Goal: Task Accomplishment & Management: Manage account settings

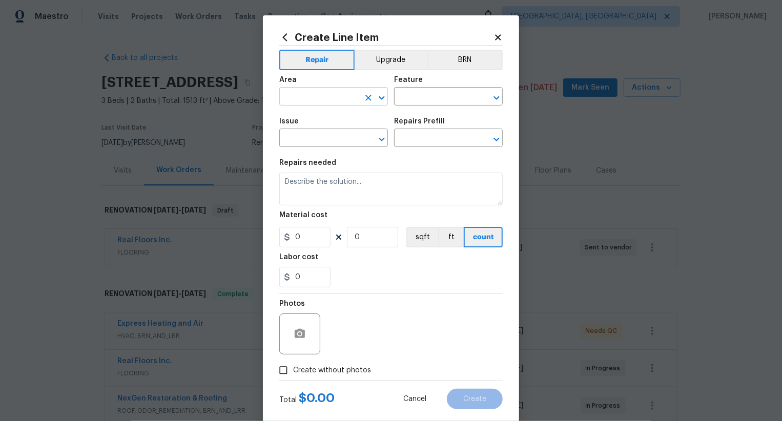
scroll to position [498, 0]
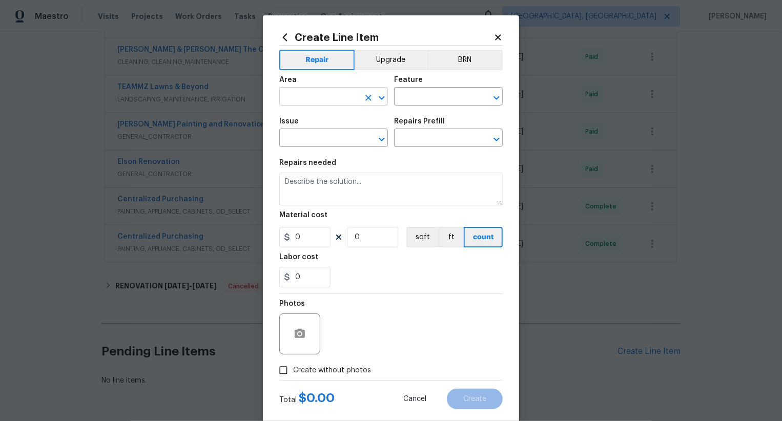
click at [317, 93] on input "text" at bounding box center [319, 98] width 80 height 16
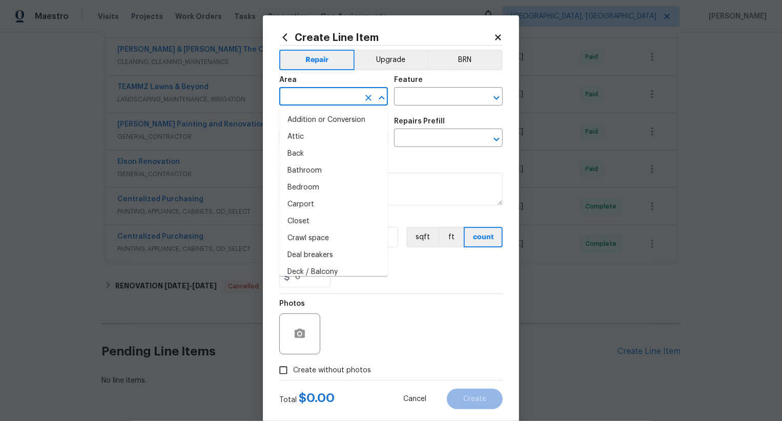
type input "o"
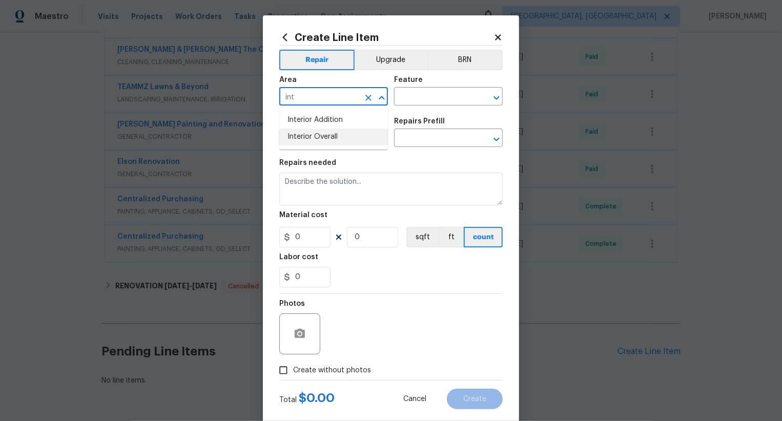
click at [309, 140] on li "Interior Overall" at bounding box center [333, 137] width 109 height 17
type input "Interior Overall"
click at [430, 96] on input "text" at bounding box center [434, 98] width 80 height 16
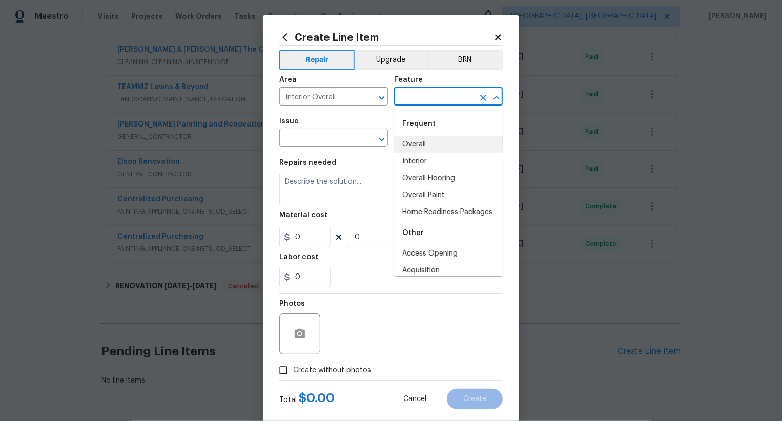
click at [427, 145] on li "Overall" at bounding box center [448, 144] width 109 height 17
type input "Overall"
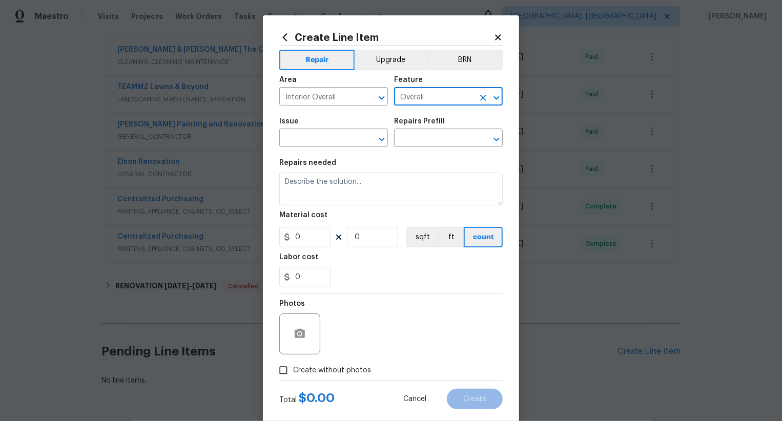
click at [340, 130] on div "Issue" at bounding box center [333, 124] width 109 height 13
click at [321, 155] on section "Repairs needed Material cost 0 0 sqft ft count Labor cost 0" at bounding box center [390, 223] width 223 height 140
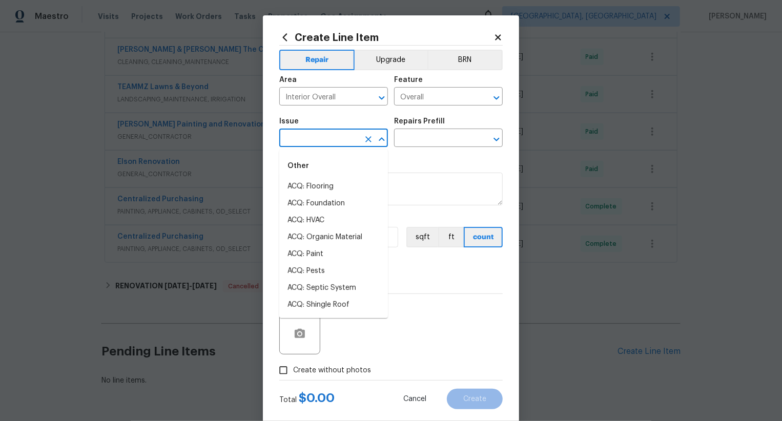
click at [323, 143] on input "text" at bounding box center [319, 139] width 80 height 16
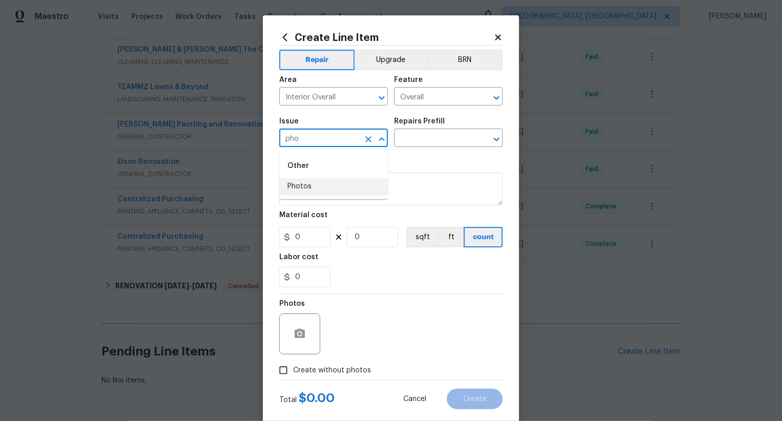
click at [305, 187] on li "Photos" at bounding box center [333, 186] width 109 height 17
type input "Photos"
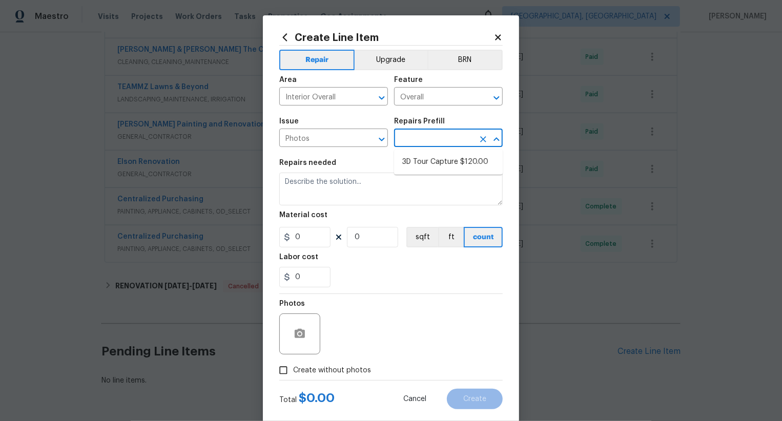
click at [413, 141] on input "text" at bounding box center [434, 139] width 80 height 16
click at [423, 168] on li "3D Tour Capture $120.00" at bounding box center [448, 162] width 109 height 17
type input "3D Tour Capture $120.00"
type input "120"
type input "1"
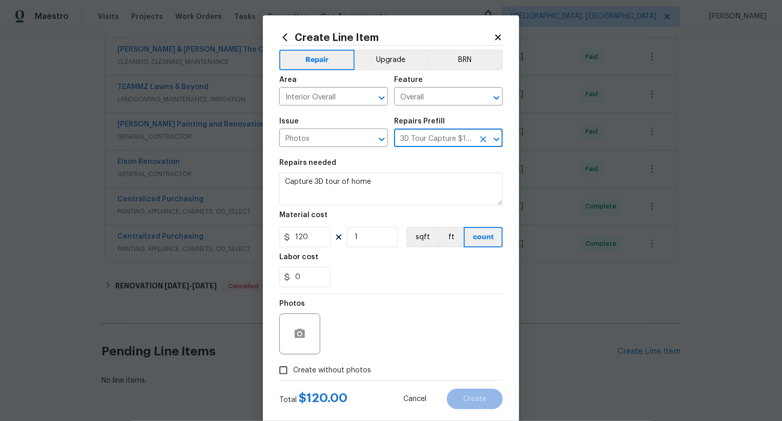
scroll to position [20, 0]
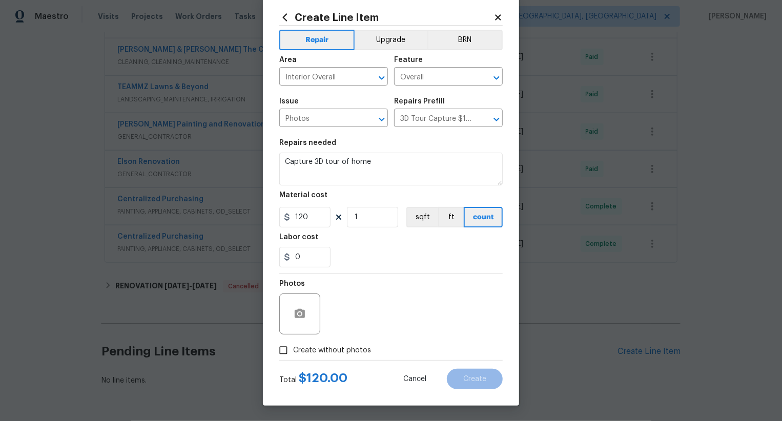
click at [340, 348] on span "Create without photos" at bounding box center [332, 350] width 78 height 11
click at [293, 348] on input "Create without photos" at bounding box center [283, 350] width 19 height 19
checkbox input "true"
click at [381, 301] on textarea at bounding box center [415, 314] width 174 height 41
type textarea ".."
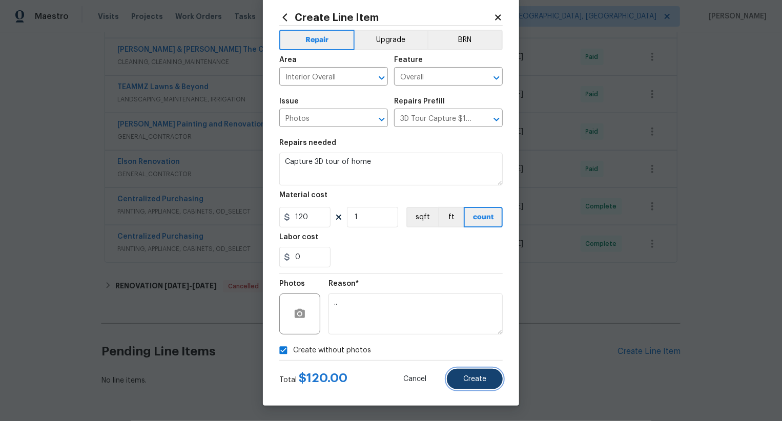
click at [477, 381] on span "Create" at bounding box center [474, 379] width 23 height 8
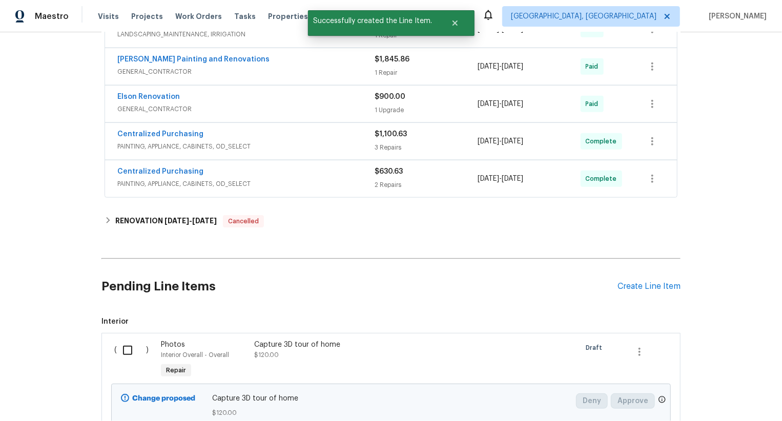
scroll to position [648, 0]
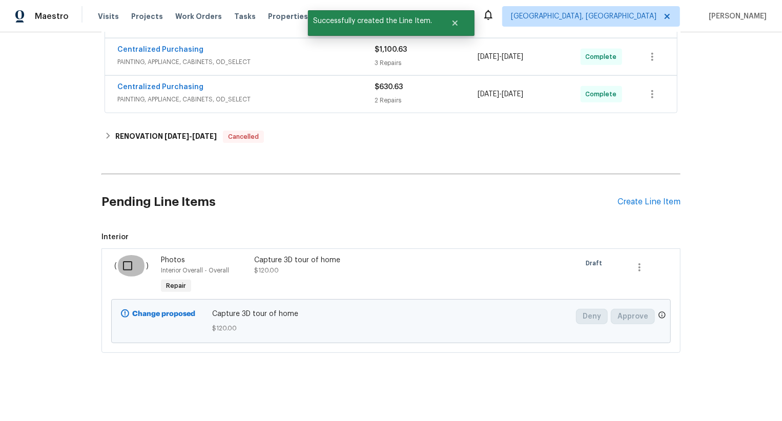
click at [131, 267] on input "checkbox" at bounding box center [131, 266] width 29 height 22
checkbox input "true"
click at [728, 403] on button "Create Work Order" at bounding box center [723, 395] width 85 height 19
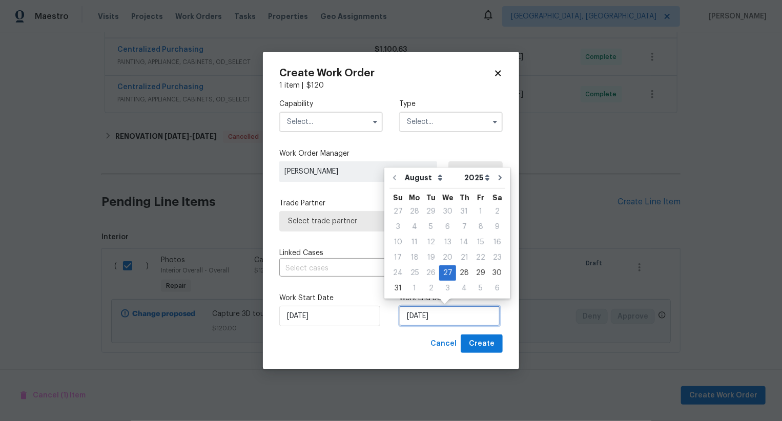
click at [413, 320] on input "27/08/2025" at bounding box center [449, 316] width 101 height 20
click at [465, 271] on div "28" at bounding box center [464, 273] width 16 height 14
type input "28/08/2025"
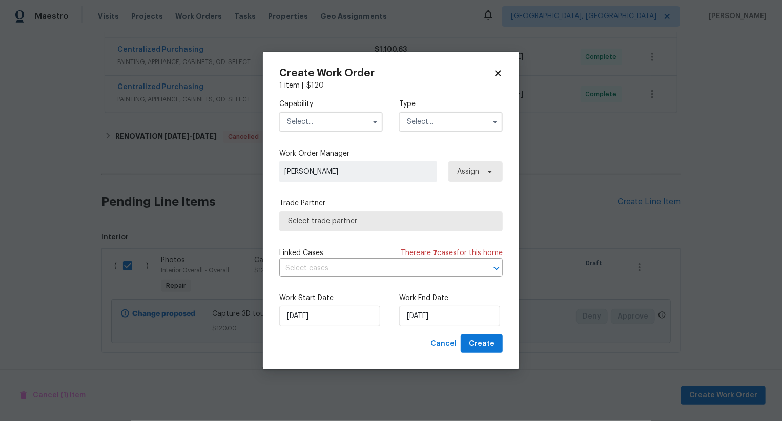
click at [327, 123] on input "text" at bounding box center [330, 122] width 103 height 20
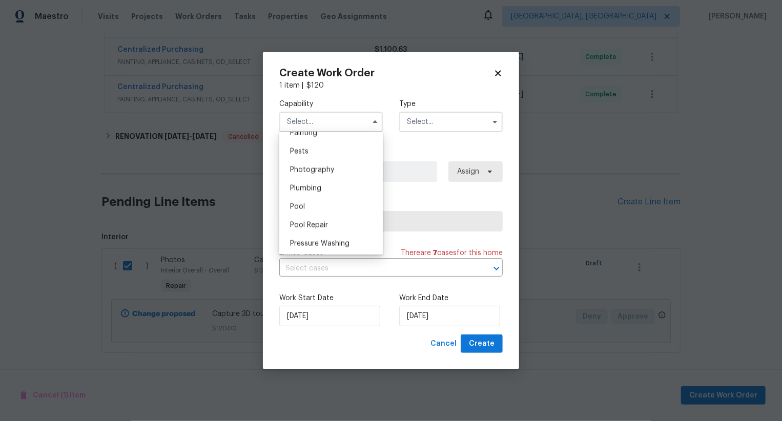
scroll to position [854, 0]
drag, startPoint x: 334, startPoint y: 184, endPoint x: 399, endPoint y: 131, distance: 83.0
click at [342, 180] on div "Photography" at bounding box center [331, 186] width 98 height 18
type input "Photography"
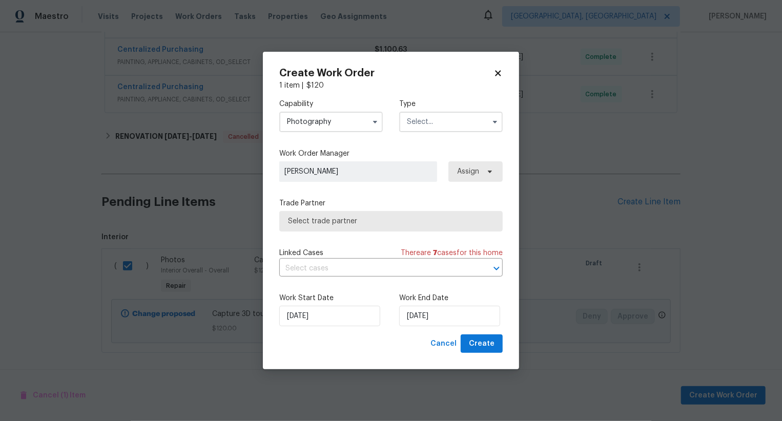
click at [434, 123] on input "text" at bounding box center [450, 122] width 103 height 20
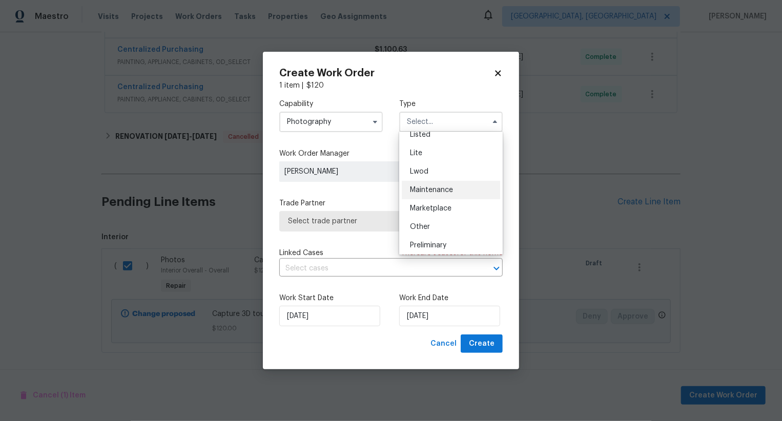
scroll to position [122, 0]
click at [434, 217] on div "Other" at bounding box center [451, 224] width 98 height 18
type input "Other"
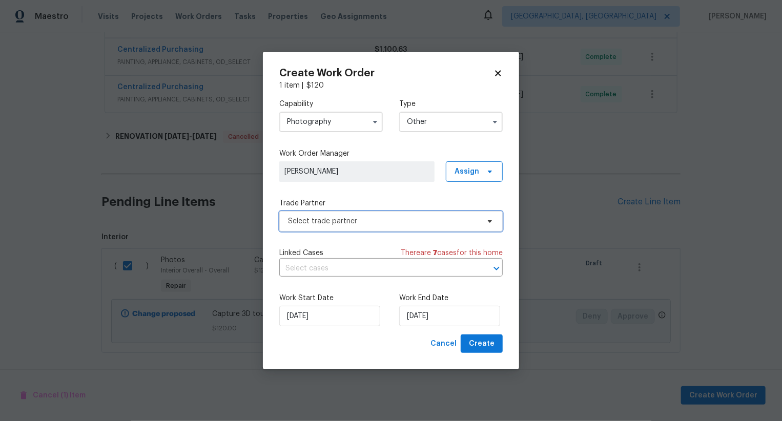
click at [384, 218] on span "Select trade partner" at bounding box center [383, 221] width 191 height 10
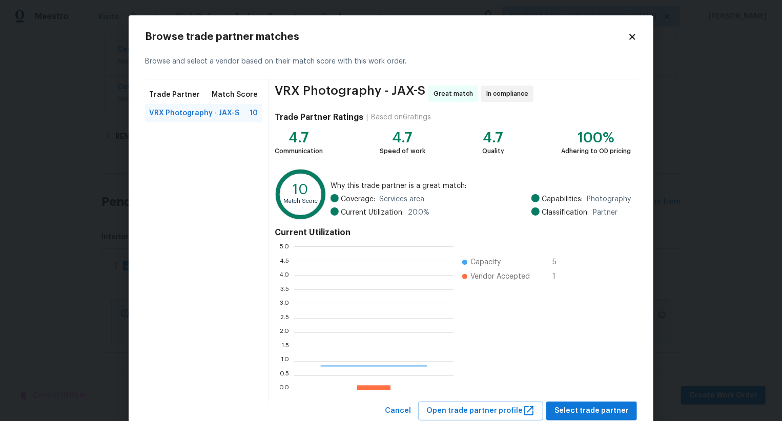
scroll to position [31, 0]
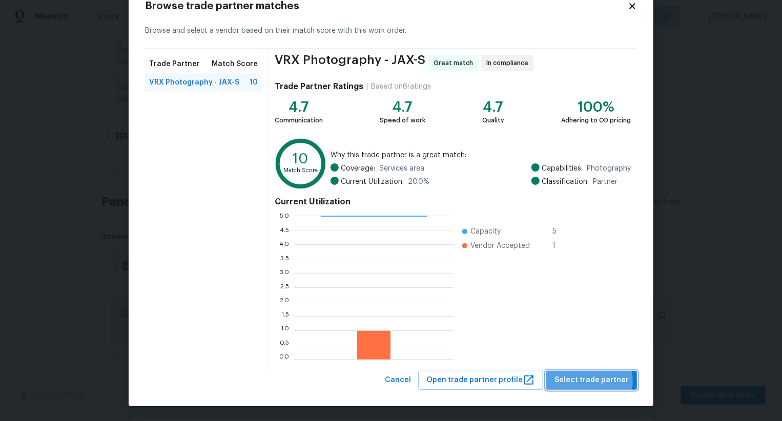
click at [587, 381] on span "Select trade partner" at bounding box center [591, 380] width 74 height 13
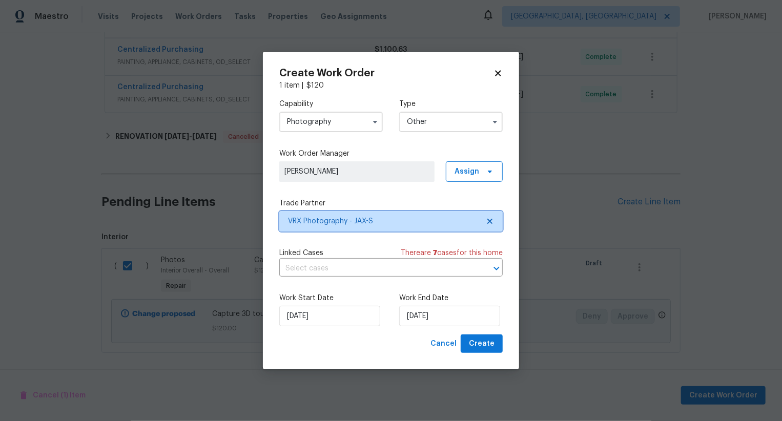
scroll to position [0, 0]
click at [482, 338] on button "Create" at bounding box center [481, 343] width 42 height 19
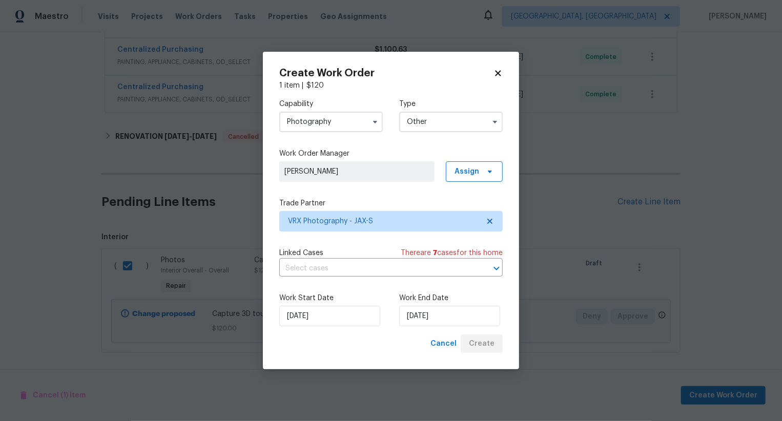
checkbox input "false"
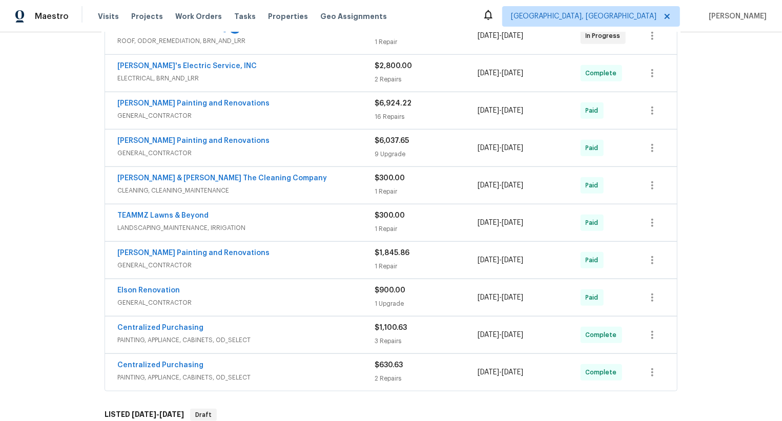
scroll to position [556, 0]
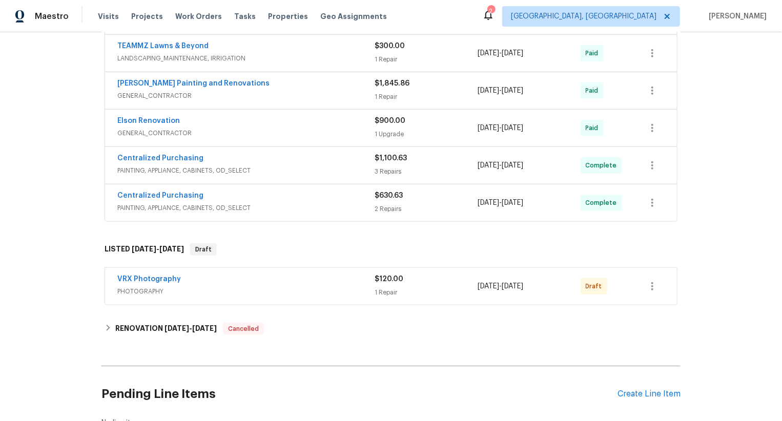
scroll to position [614, 0]
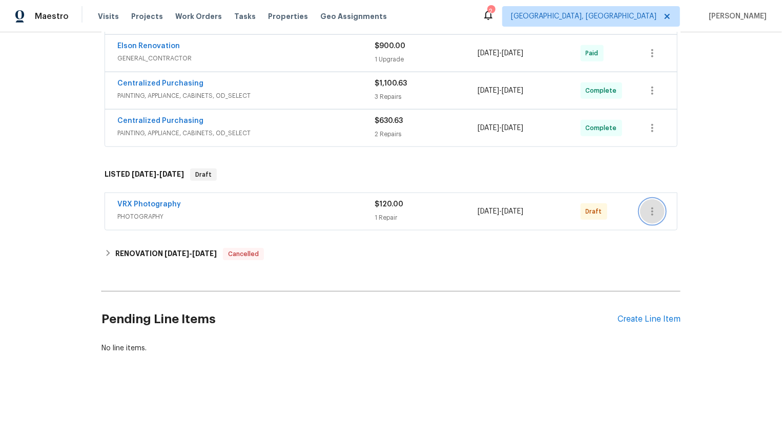
click at [646, 206] on icon "button" at bounding box center [652, 211] width 12 height 12
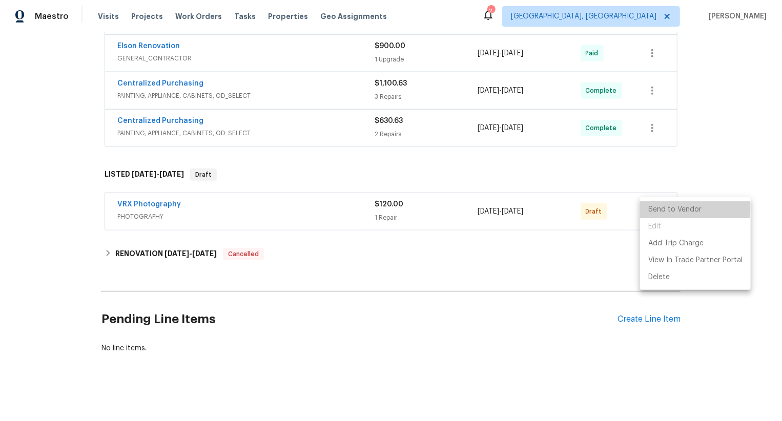
click at [646, 206] on li "Send to Vendor" at bounding box center [695, 209] width 111 height 17
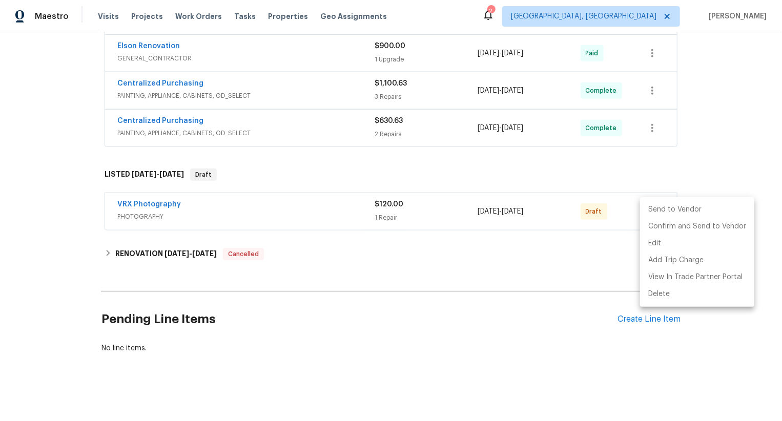
click at [646, 206] on li "Send to Vendor" at bounding box center [697, 209] width 114 height 17
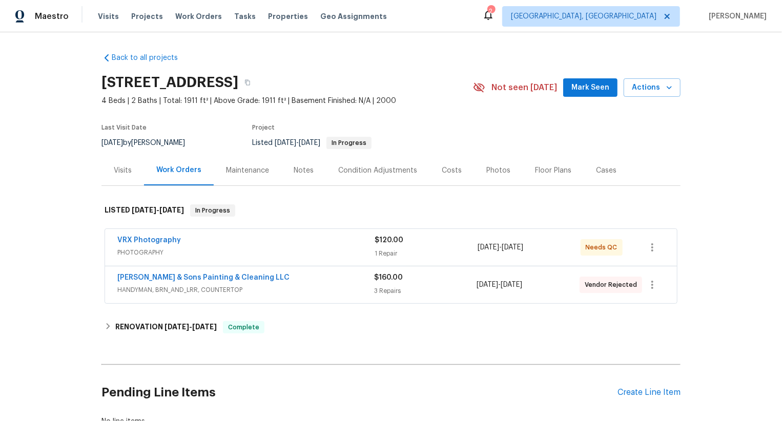
click at [334, 267] on div "Hodge & Sons Painting & Cleaning LLC HANDYMAN, BRN_AND_LRR, COUNTERTOP $160.00 …" at bounding box center [391, 284] width 572 height 37
click at [343, 242] on div "VRX Photography" at bounding box center [245, 241] width 257 height 12
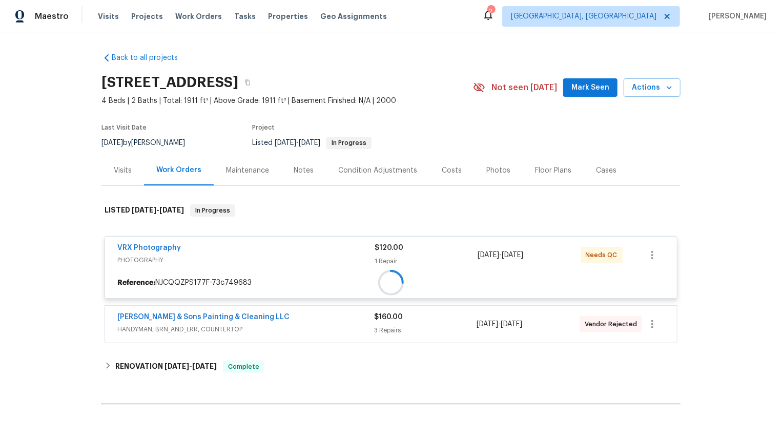
scroll to position [15, 0]
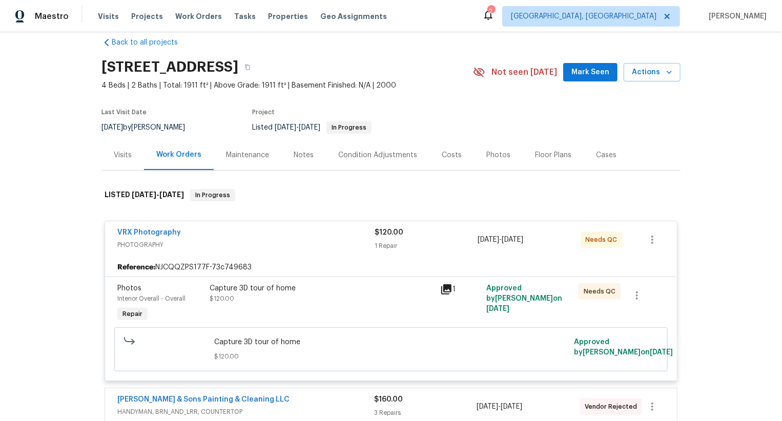
click at [368, 290] on div "Capture 3D tour of home" at bounding box center [321, 288] width 224 height 10
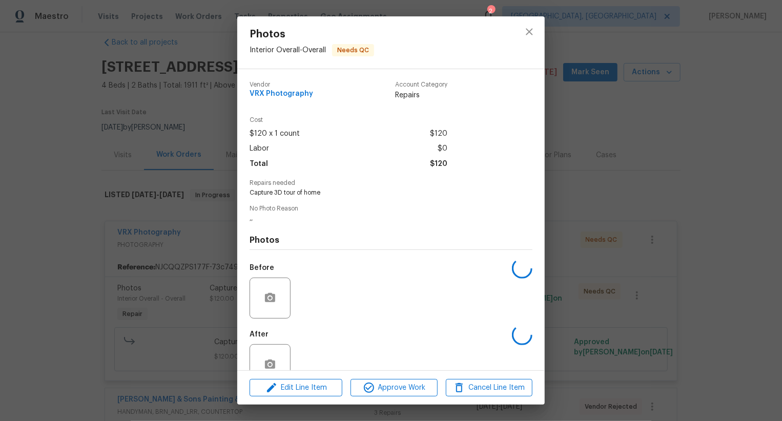
scroll to position [26, 0]
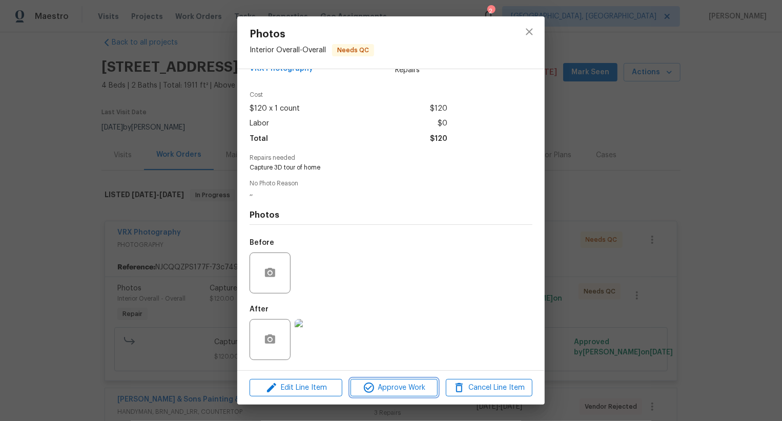
click at [402, 387] on span "Approve Work" at bounding box center [393, 388] width 80 height 13
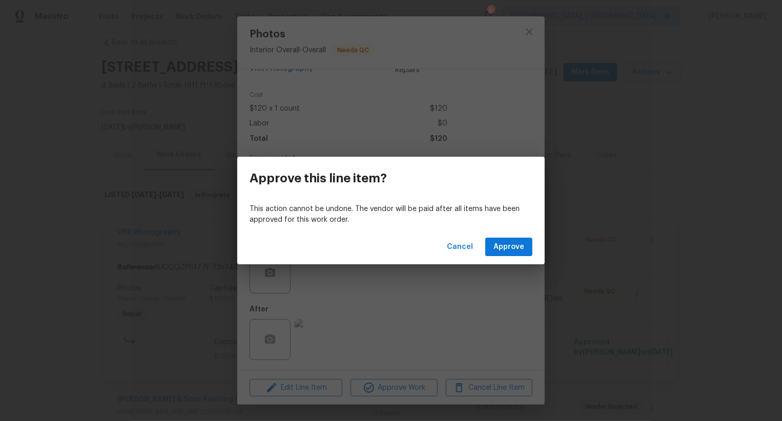
click at [518, 233] on div "Cancel Approve" at bounding box center [390, 246] width 307 height 35
click at [515, 257] on div "Cancel Approve" at bounding box center [390, 246] width 307 height 35
click at [518, 253] on span "Approve" at bounding box center [508, 247] width 31 height 13
